Goal: Find specific page/section: Find specific page/section

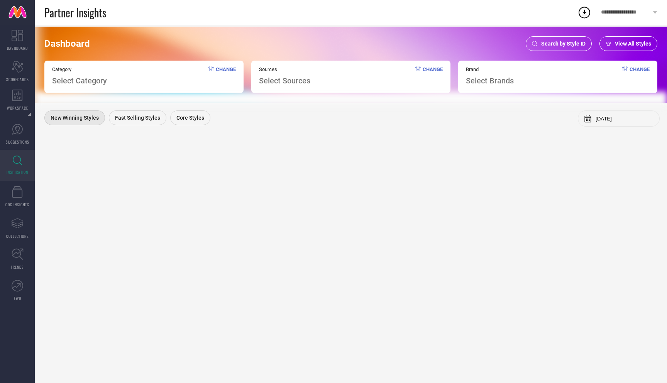
click at [562, 42] on span "Search by Style ID" at bounding box center [563, 44] width 44 height 6
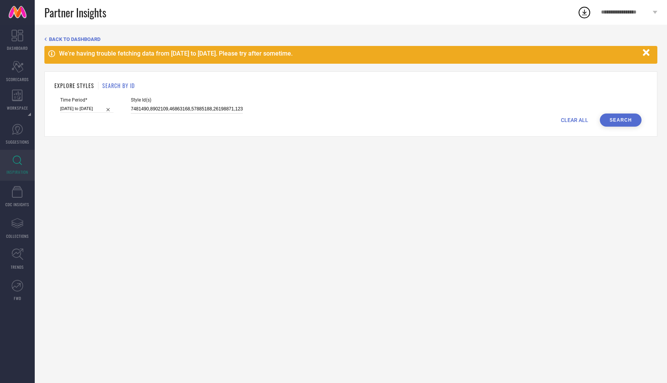
click at [176, 105] on input at bounding box center [187, 109] width 112 height 9
paste input "19288884, 34741793, 28798476, 31033519, 33576718, 26810792, 30161959, 25855364,"
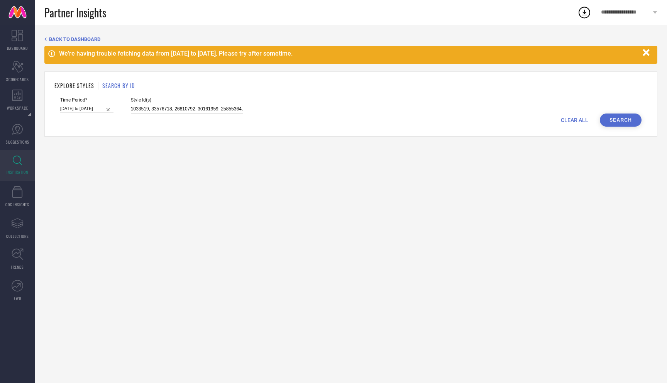
type input "19288884, 34741793, 28798476, 31033519, 33576718, 26810792, 30161959, 25855364,"
click at [630, 121] on button "Search" at bounding box center [621, 120] width 42 height 13
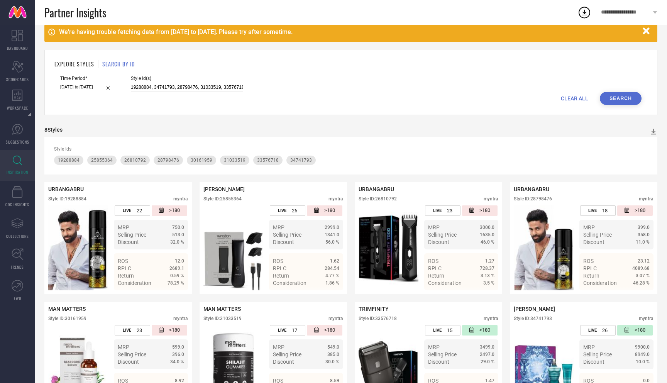
scroll to position [64, 0]
